Goal: Information Seeking & Learning: Find specific page/section

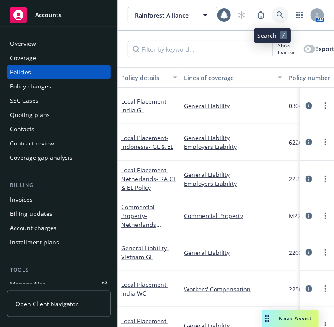
click at [277, 13] on link at bounding box center [280, 15] width 17 height 17
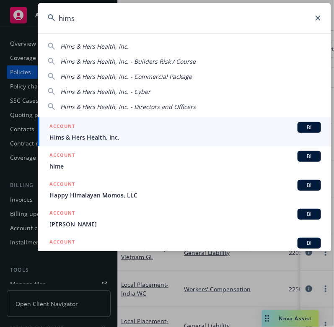
type input "hims"
click at [138, 137] on span "Hims & Hers Health, Inc." at bounding box center [186, 137] width 272 height 9
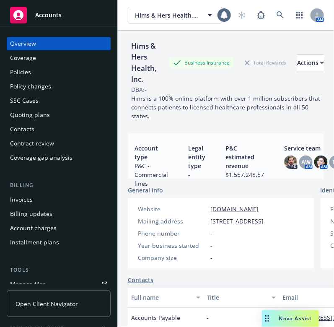
click at [44, 70] on div "Policies" at bounding box center [58, 71] width 97 height 13
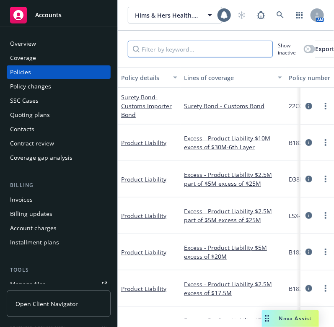
click at [162, 56] on input "Filter by keyword..." at bounding box center [200, 49] width 145 height 17
type input "x"
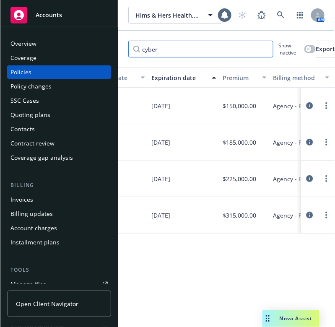
scroll to position [0, 370]
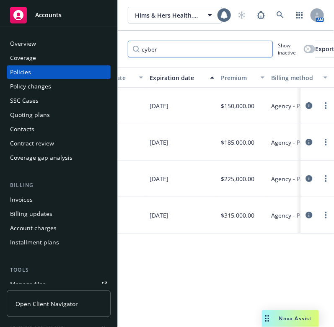
type input "cyber"
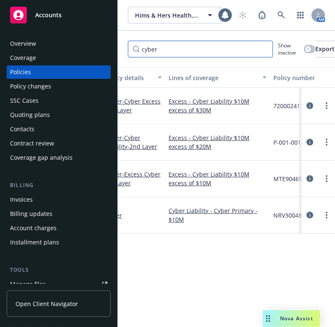
scroll to position [0, 0]
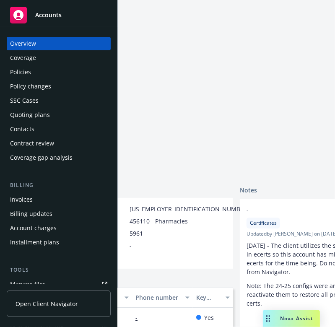
scroll to position [0, 292]
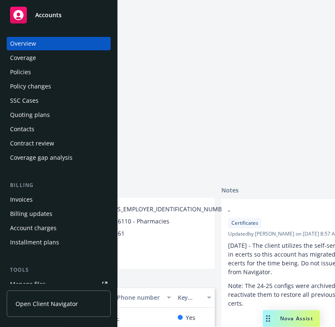
click at [23, 73] on div "Policies" at bounding box center [20, 71] width 21 height 13
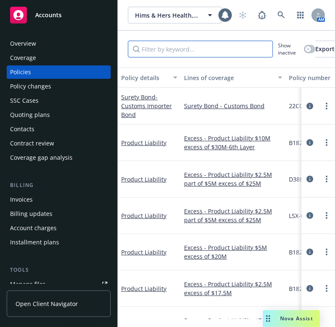
click at [153, 47] on input "Filter by keyword..." at bounding box center [200, 49] width 145 height 17
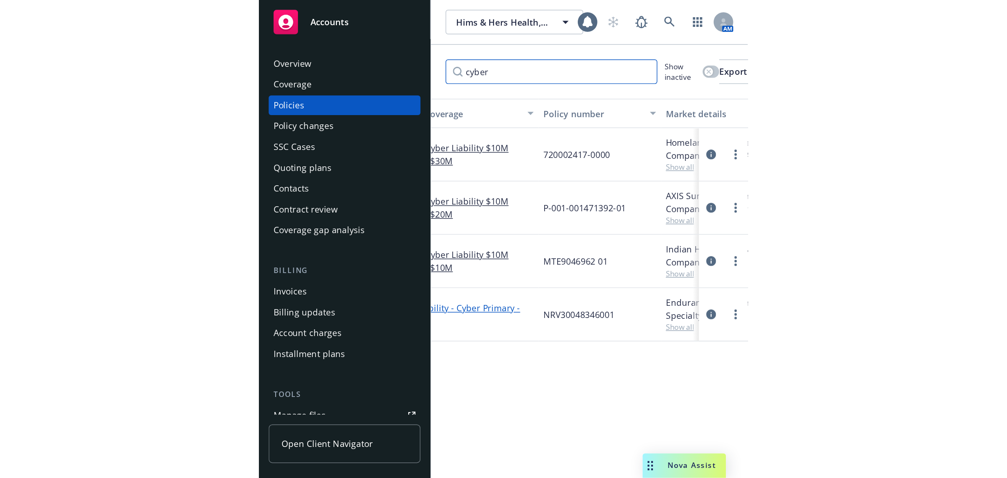
scroll to position [0, 93]
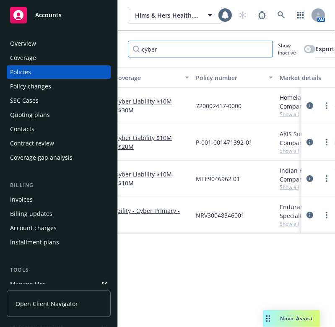
type input "cyber"
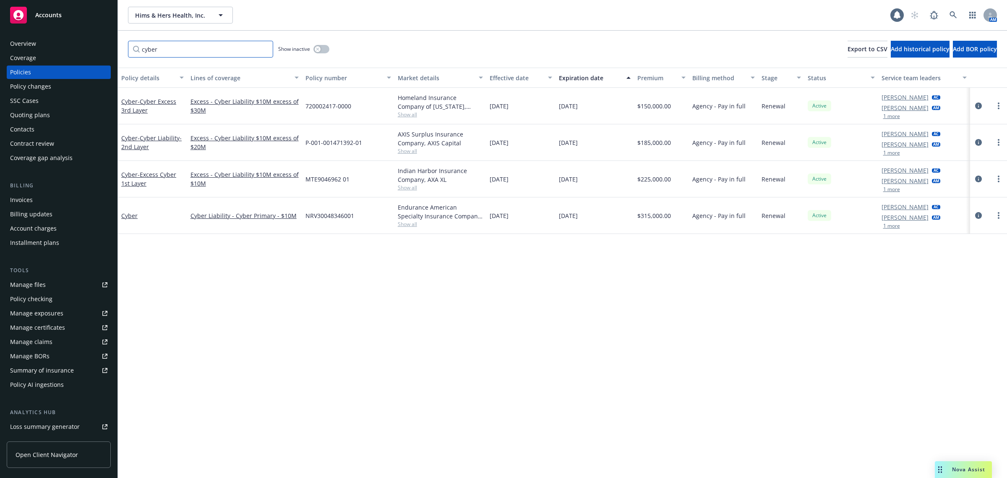
scroll to position [0, 0]
click at [334, 18] on link at bounding box center [953, 15] width 17 height 17
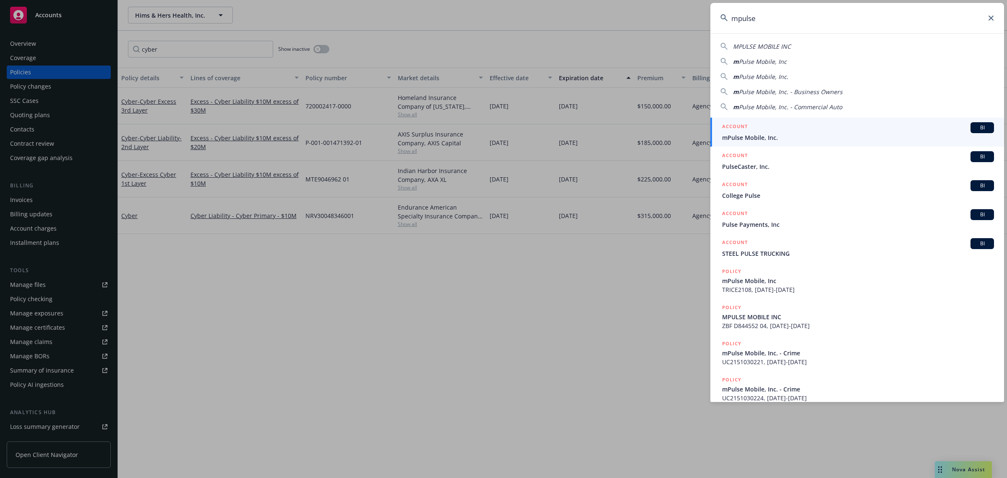
type input "mpulse"
click at [334, 138] on span "mPulse Mobile, Inc." at bounding box center [858, 137] width 272 height 9
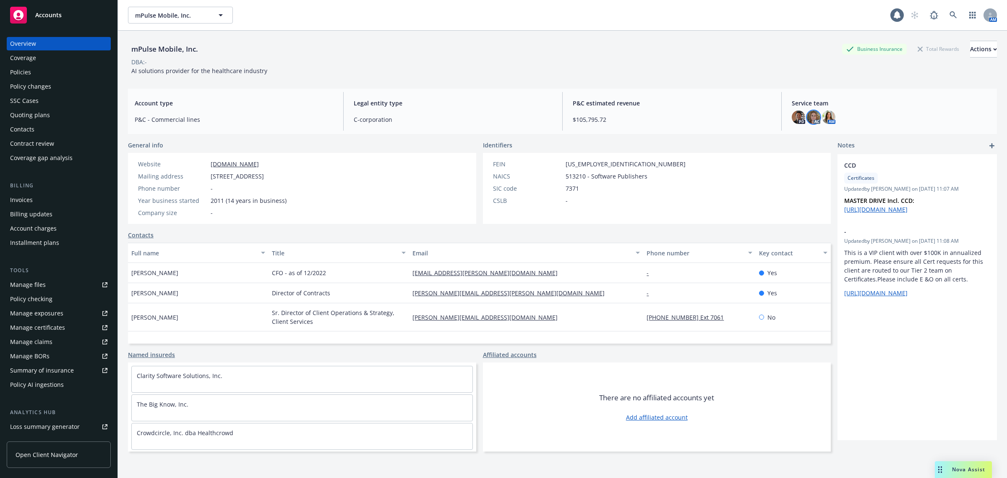
click at [334, 122] on img at bounding box center [813, 116] width 13 height 13
click at [334, 72] on div "mPulse Mobile, Inc. Business Insurance Total Rewards Actions DBA: - AI solution…" at bounding box center [562, 58] width 869 height 34
click at [53, 75] on div "Policies" at bounding box center [58, 71] width 97 height 13
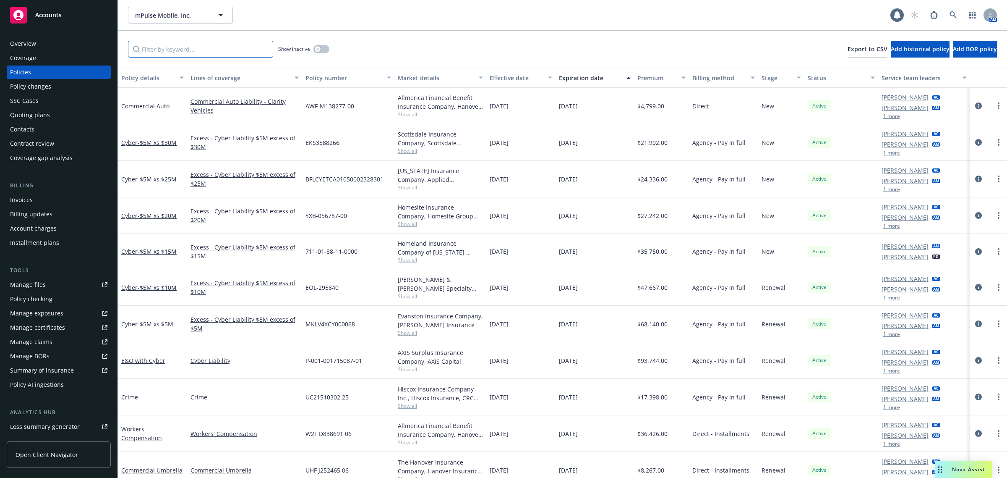
click at [166, 55] on input "Filter by keyword..." at bounding box center [200, 49] width 145 height 17
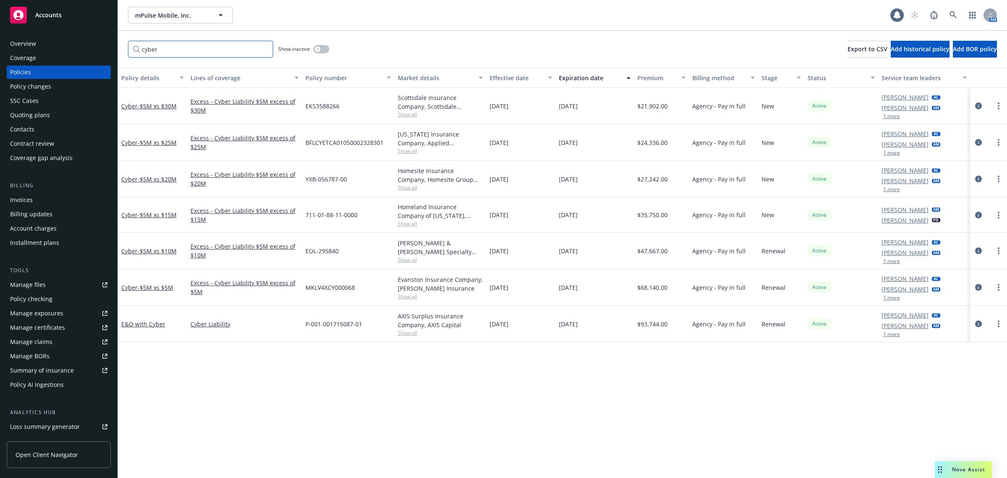
type input "cyber"
click at [334, 327] on div "Policy details Lines of coverage Policy number Market details Effective date Ex…" at bounding box center [562, 273] width 889 height 410
click at [334, 17] on link at bounding box center [953, 15] width 17 height 17
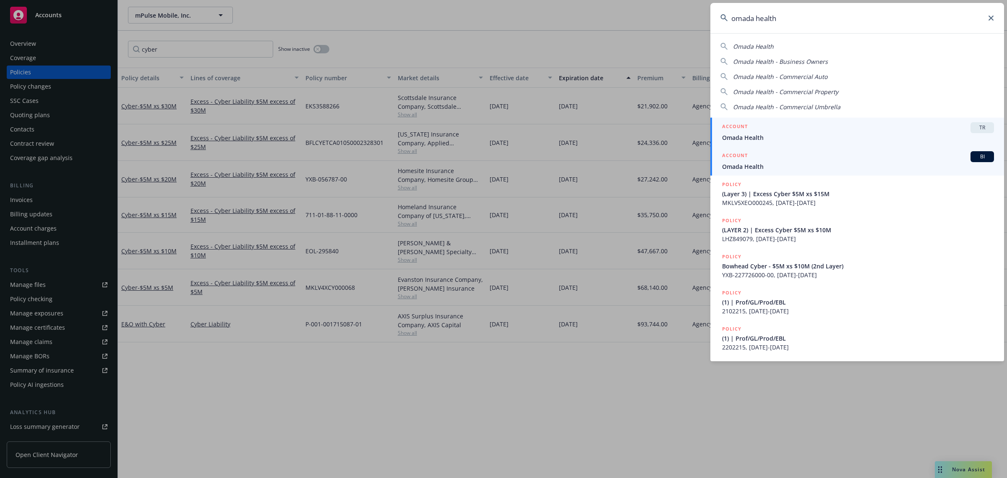
type input "omada health"
click at [334, 156] on div "ACCOUNT BI" at bounding box center [858, 156] width 272 height 11
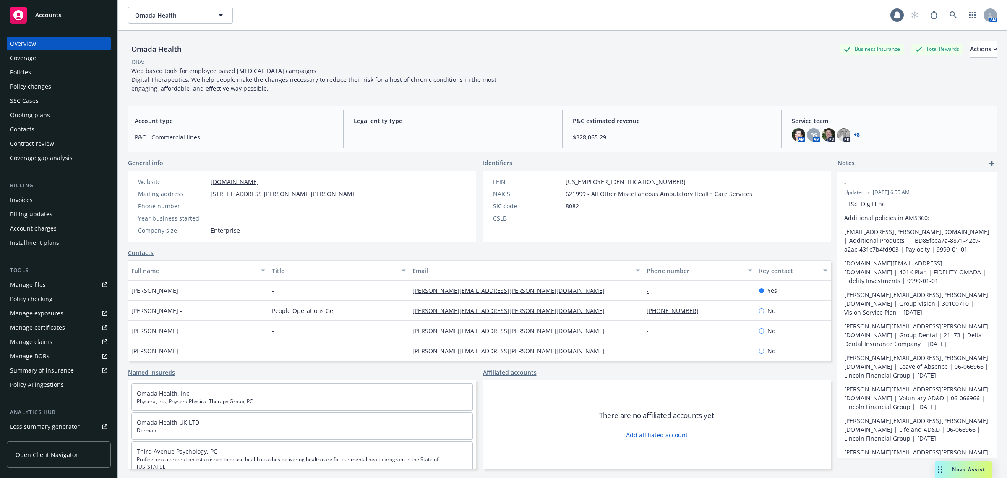
click at [39, 282] on div "Manage files" at bounding box center [28, 284] width 36 height 13
click at [43, 77] on div "Policies" at bounding box center [58, 71] width 97 height 13
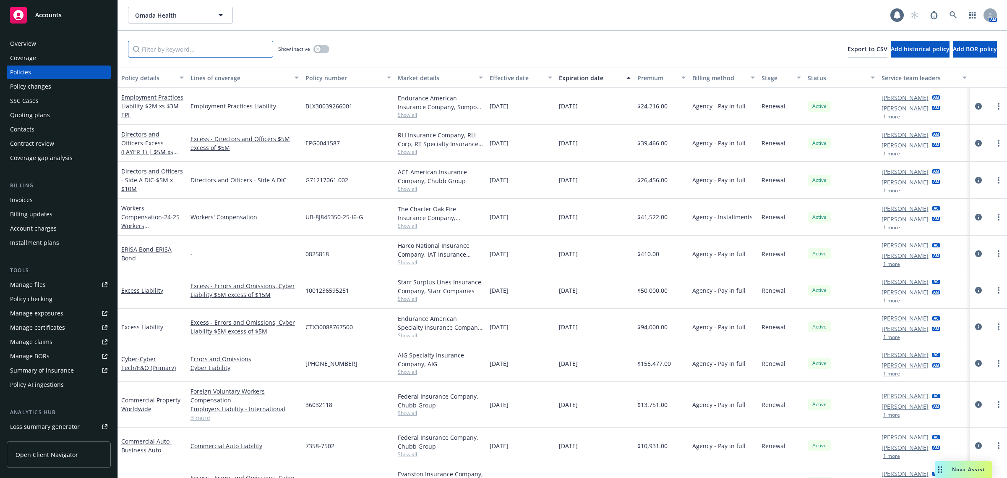
click at [184, 47] on input "Filter by keyword..." at bounding box center [200, 49] width 145 height 17
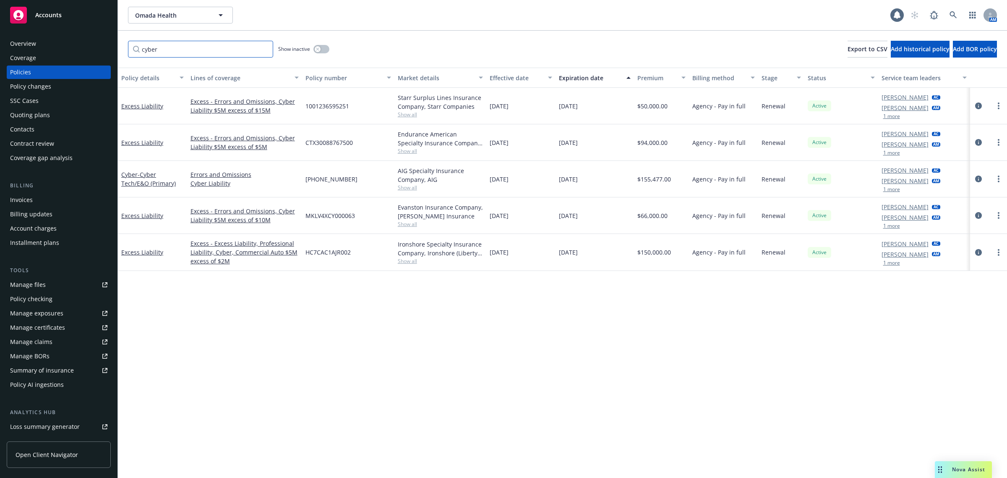
type input "cyber"
click at [334, 327] on div "Policy details Lines of coverage Policy number Market details Effective date Ex…" at bounding box center [562, 273] width 889 height 410
click at [334, 13] on link at bounding box center [953, 15] width 17 height 17
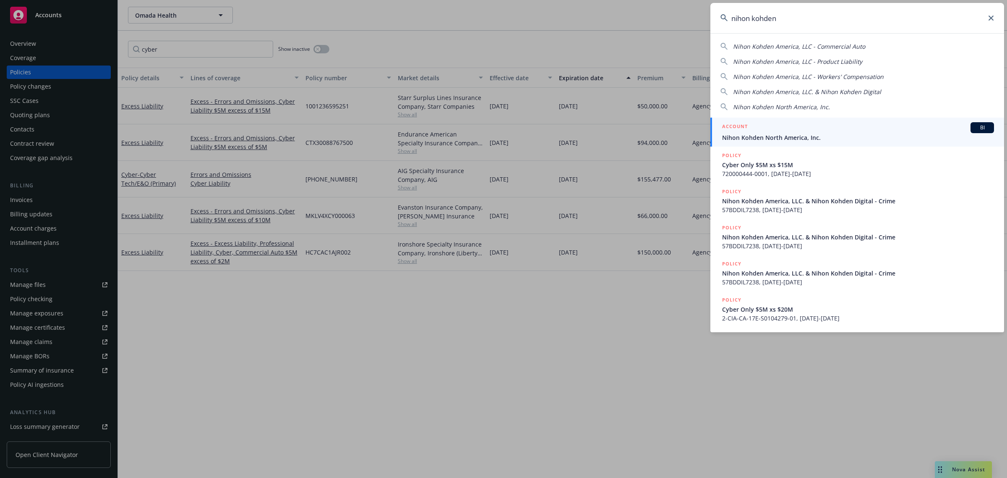
type input "nihon kohden"
click at [334, 132] on div "ACCOUNT BI" at bounding box center [858, 127] width 272 height 11
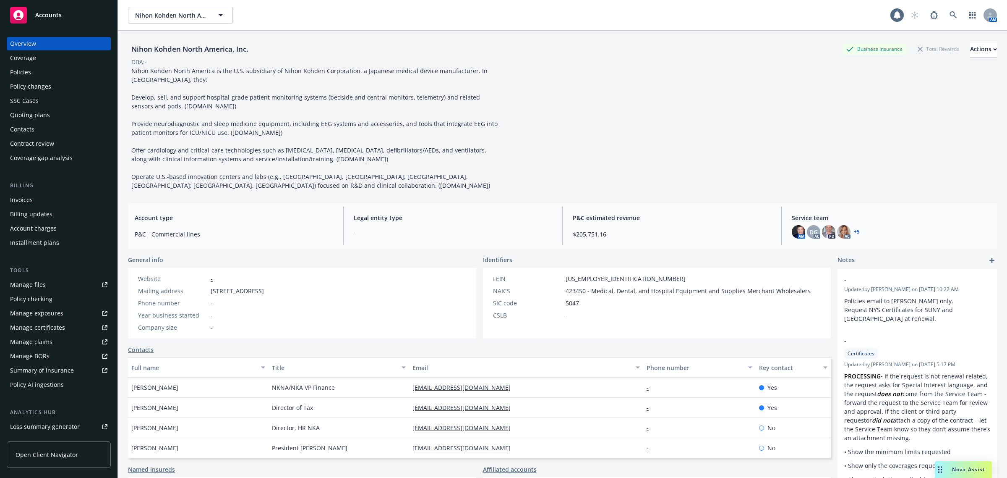
click at [22, 117] on div "Quoting plans" at bounding box center [30, 114] width 40 height 13
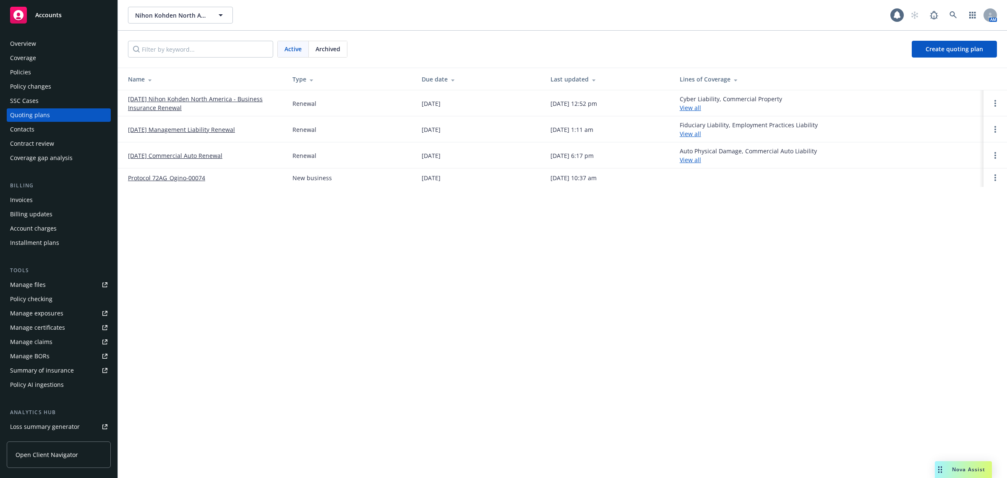
click at [141, 98] on link "[DATE] Nihon Kohden North America - Business Insurance Renewal" at bounding box center [203, 103] width 151 height 18
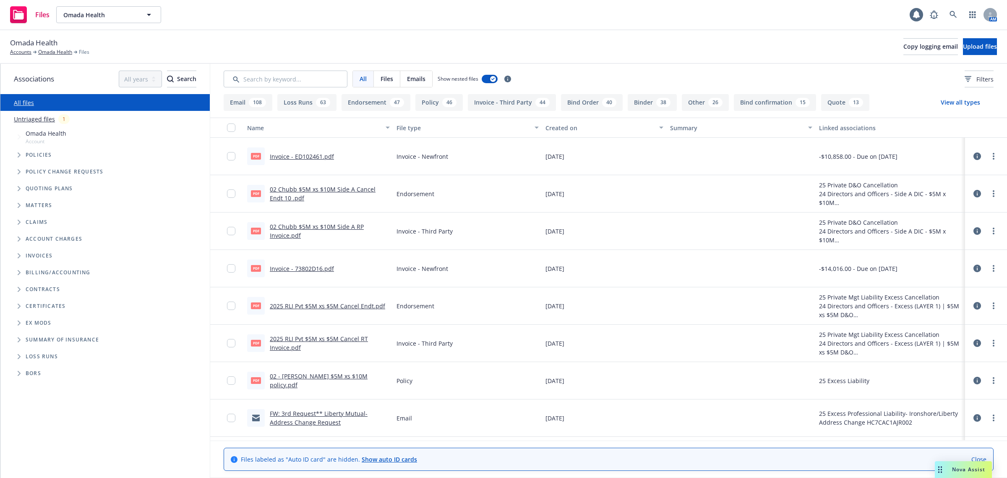
click at [318, 103] on div "63" at bounding box center [323, 102] width 14 height 9
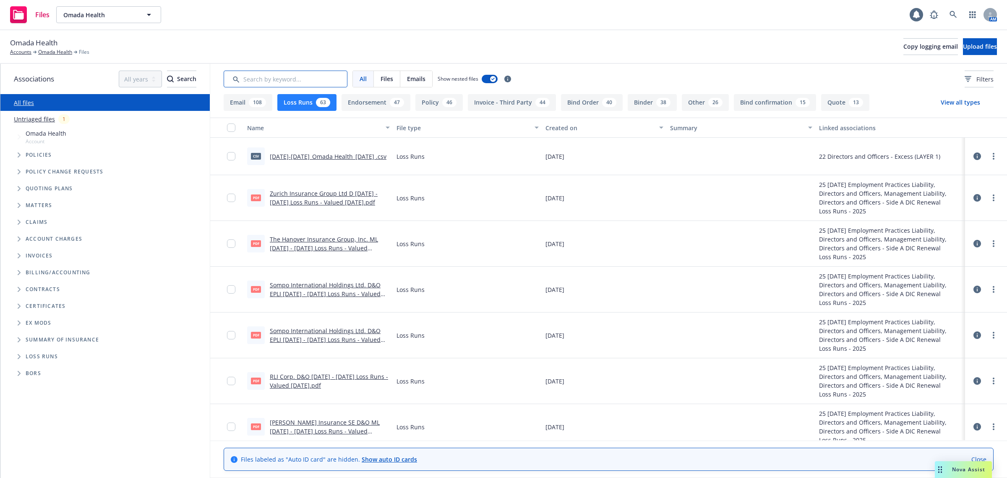
click at [290, 79] on input "Search by keyword..." at bounding box center [286, 78] width 124 height 17
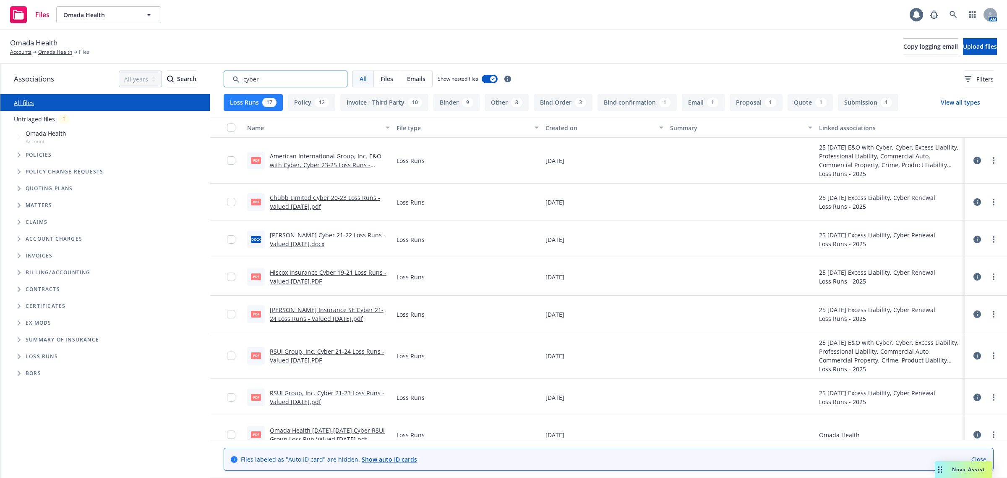
type input "cyber"
click at [318, 205] on link "Chubb Limited Cyber 20-23 Loss Runs - Valued 02-04-2025.pdf" at bounding box center [325, 201] width 110 height 17
click at [323, 166] on link "American International Group, Inc. E&O with Cyber, Cyber 23-25 Loss Runs - Valu…" at bounding box center [326, 165] width 112 height 26
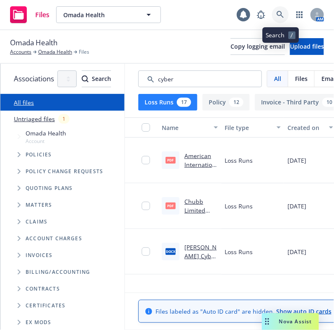
click at [281, 17] on icon at bounding box center [281, 15] width 8 height 8
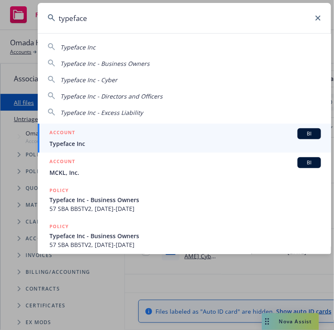
type input "typeface"
click at [144, 133] on div "ACCOUNT BI" at bounding box center [186, 133] width 272 height 11
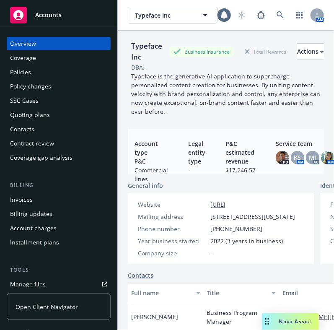
click at [57, 77] on div "Policies" at bounding box center [58, 71] width 97 height 13
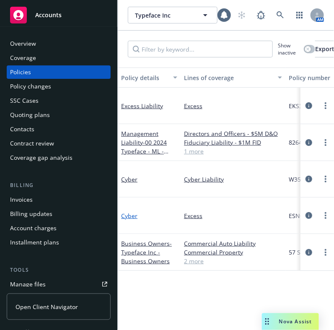
click at [130, 214] on link "Cyber" at bounding box center [129, 216] width 16 height 8
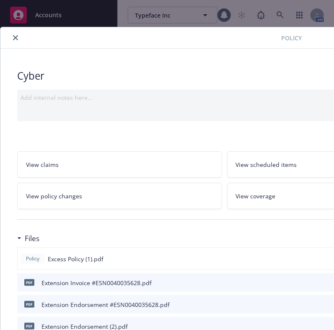
click at [13, 42] on button "close" at bounding box center [15, 38] width 10 height 10
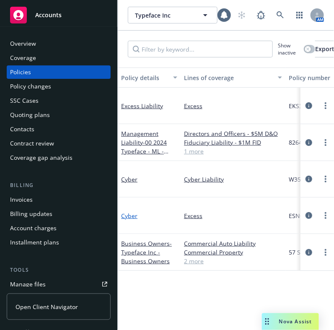
click at [124, 214] on link "Cyber" at bounding box center [129, 216] width 16 height 8
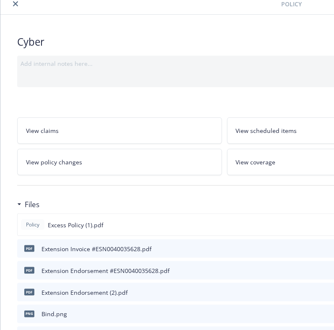
scroll to position [32, 0]
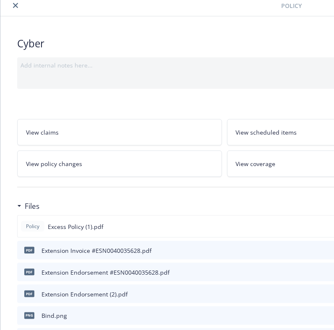
click at [16, 8] on button "close" at bounding box center [15, 5] width 10 height 10
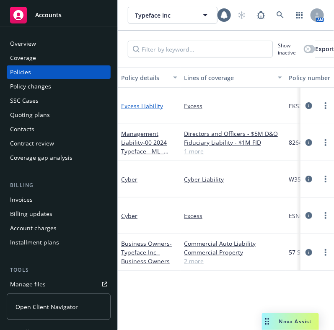
click at [143, 104] on link "Excess Liability" at bounding box center [142, 106] width 42 height 8
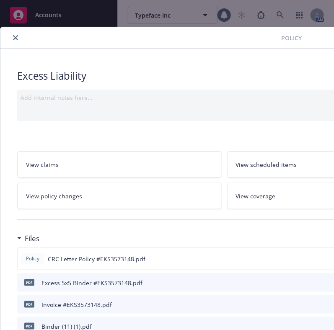
drag, startPoint x: 183, startPoint y: 177, endPoint x: 177, endPoint y: 191, distance: 15.6
click at [177, 191] on link "View policy changes" at bounding box center [119, 196] width 205 height 26
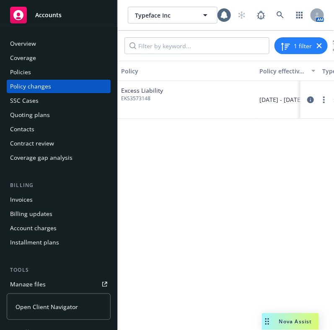
click at [19, 72] on div "Policies" at bounding box center [20, 71] width 21 height 13
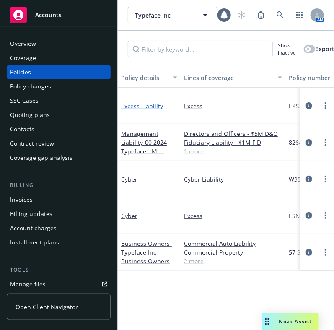
click at [149, 106] on link "Excess Liability" at bounding box center [142, 106] width 42 height 8
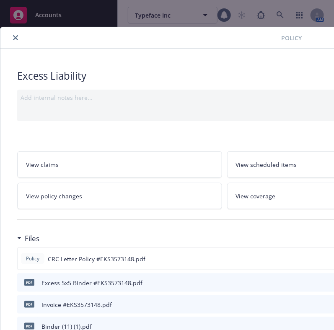
click at [12, 35] on button "close" at bounding box center [15, 38] width 10 height 10
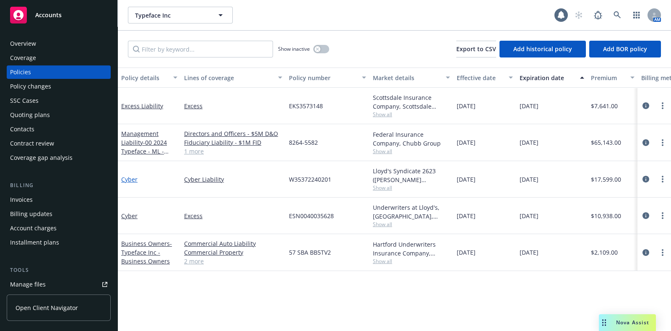
click at [126, 182] on link "Cyber" at bounding box center [129, 179] width 16 height 8
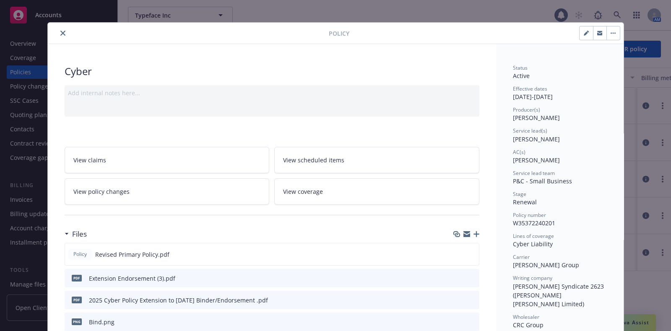
scroll to position [4, 0]
click at [334, 254] on icon "preview file" at bounding box center [471, 254] width 8 height 6
click at [58, 32] on button "close" at bounding box center [63, 34] width 10 height 10
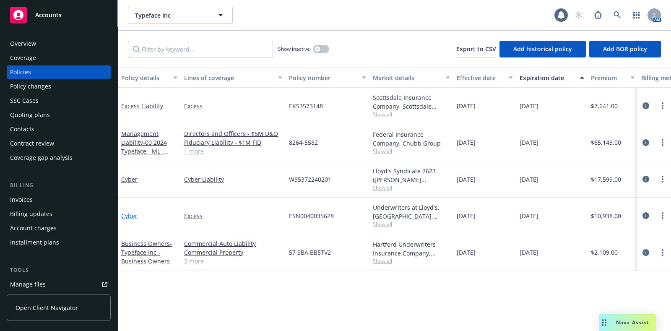
click at [130, 217] on link "Cyber" at bounding box center [129, 216] width 16 height 8
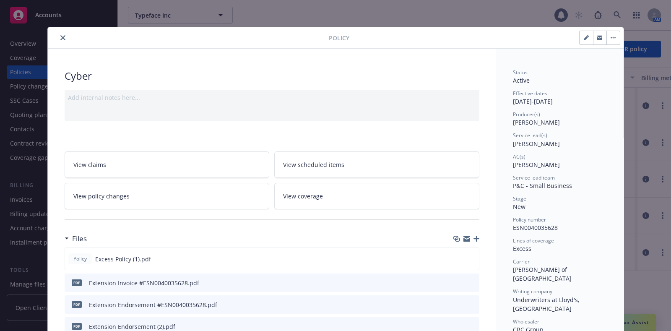
click at [60, 38] on icon "close" at bounding box center [62, 37] width 5 height 5
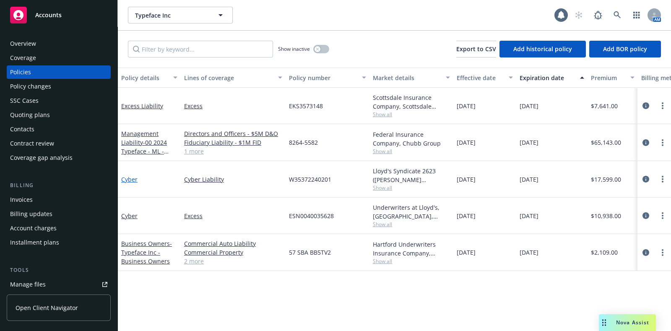
click at [130, 180] on link "Cyber" at bounding box center [129, 179] width 16 height 8
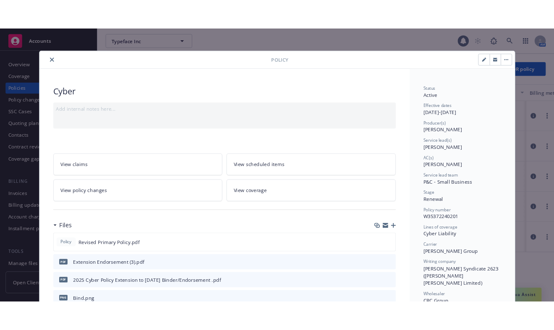
scroll to position [25, 0]
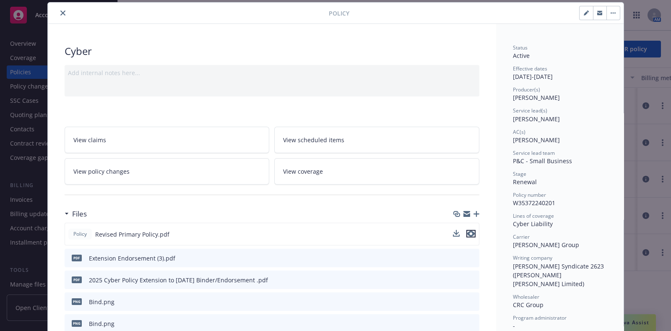
click at [334, 232] on icon "preview file" at bounding box center [471, 234] width 8 height 6
click at [60, 11] on icon "close" at bounding box center [62, 12] width 5 height 5
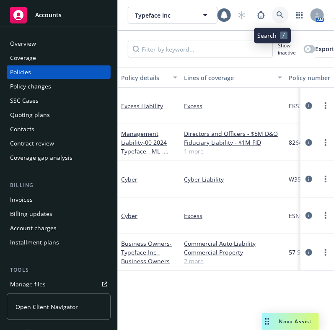
click at [272, 14] on link at bounding box center [280, 15] width 17 height 17
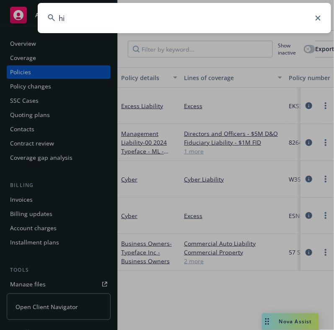
click at [267, 14] on input "hi" at bounding box center [185, 18] width 294 height 30
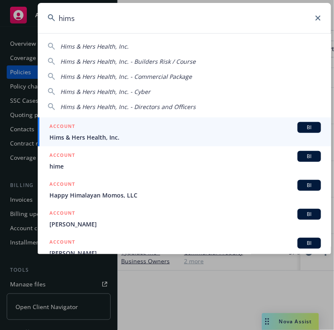
type input "hims"
click at [159, 125] on div "ACCOUNT BI" at bounding box center [186, 127] width 272 height 11
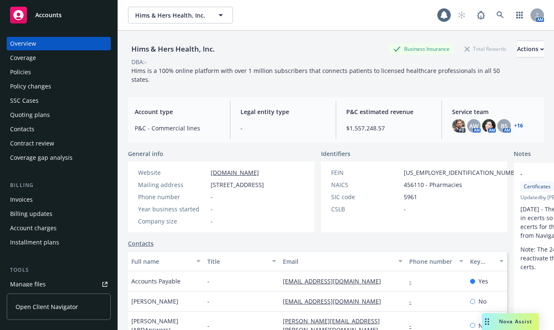
click at [45, 71] on div "Policies" at bounding box center [58, 71] width 97 height 13
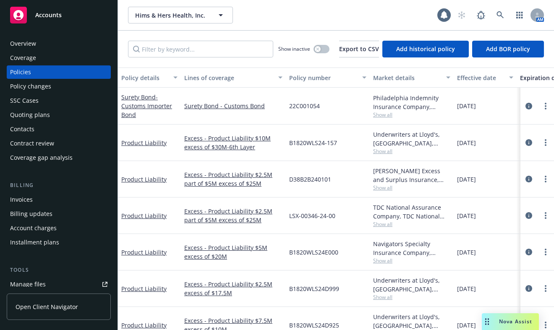
click at [37, 46] on div "Overview" at bounding box center [58, 43] width 97 height 13
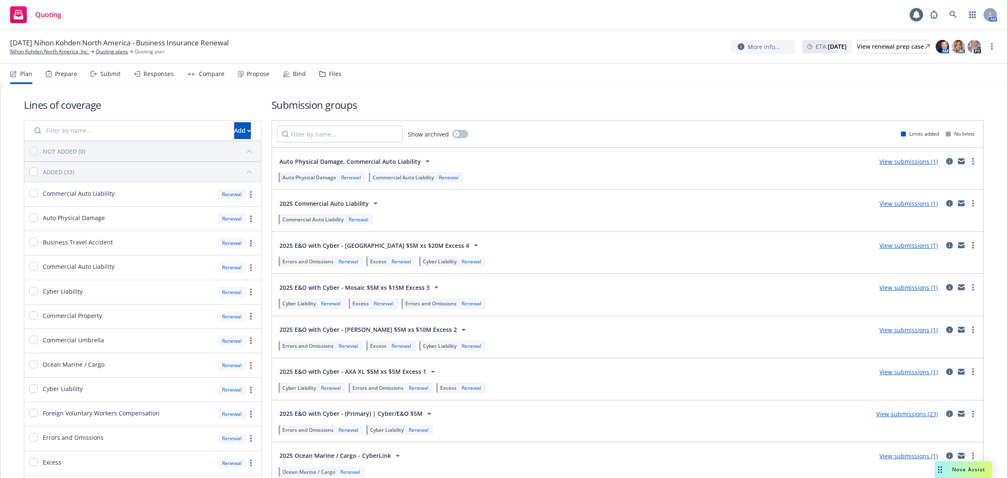
click at [945, 470] on div "Nova Assist" at bounding box center [968, 468] width 47 height 7
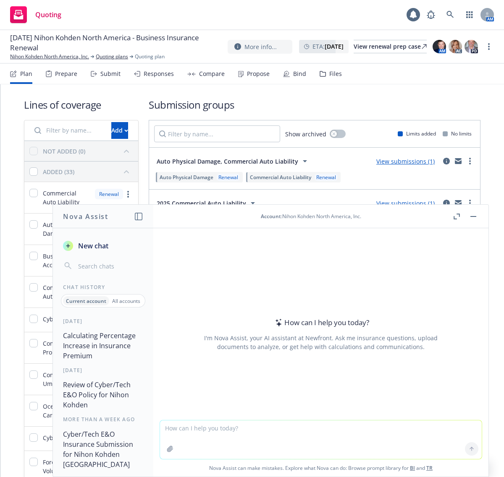
click at [295, 427] on textarea at bounding box center [320, 439] width 321 height 39
paste textarea "[PERSON_NAME] EXCESS INSURANCE COMPANY"
type textarea "What is [PERSON_NAME] EXCESS INSURANCE COMPANY's AM best and financial rating i…"
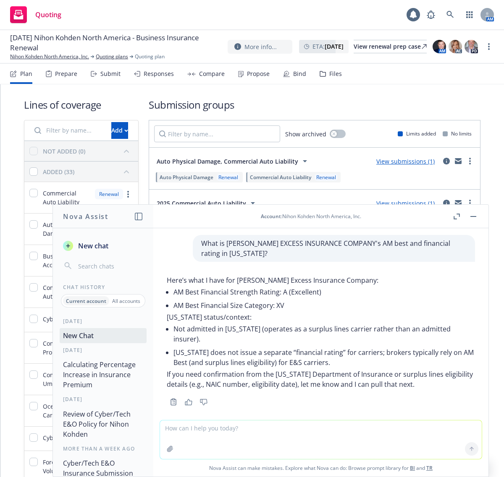
scroll to position [8, 0]
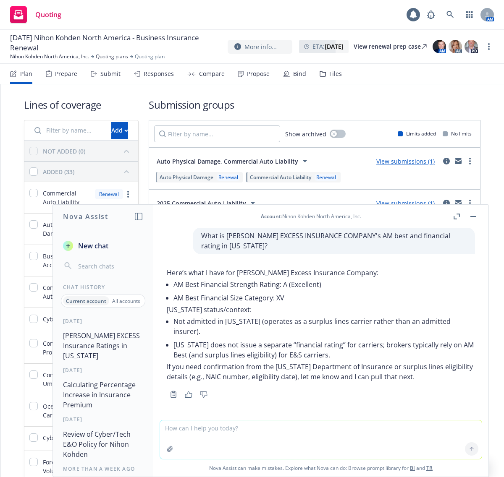
click at [206, 431] on textarea at bounding box center [320, 439] width 321 height 39
paste textarea "Indian Harbor Insurance Company"
type textarea "Can you check for Indian Harbor Insurance Company"
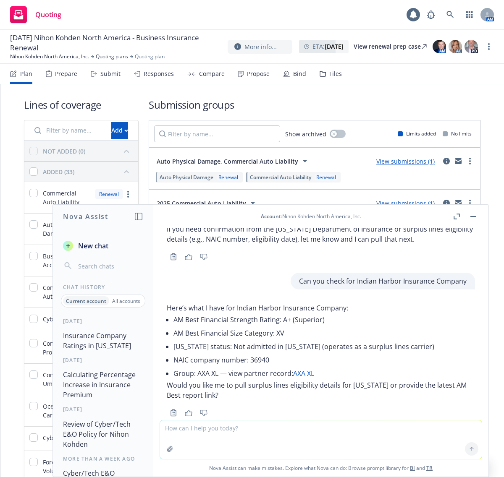
scroll to position [164, 0]
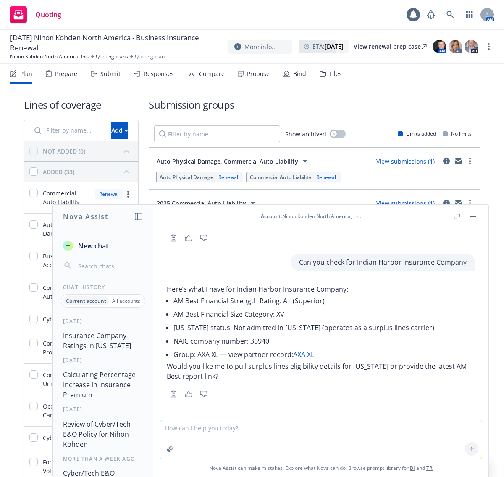
click at [276, 427] on textarea at bounding box center [320, 439] width 321 height 39
paste textarea "EVANSTON INSURANCE COMPAN"
type textarea "Can you check for EVANSTON INSURANCE COMPANY"
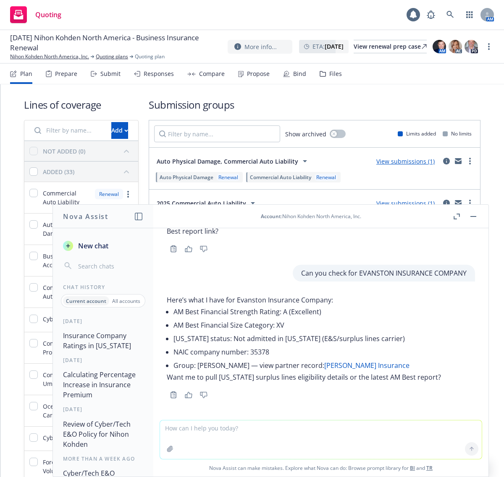
scroll to position [310, 0]
click at [218, 430] on textarea at bounding box center [320, 439] width 321 height 39
type textarea "What are [PERSON_NAME] writing companies"
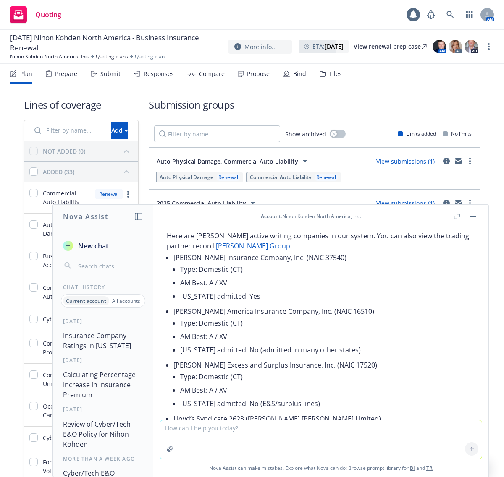
scroll to position [467, 0]
